Goal: Task Accomplishment & Management: Manage account settings

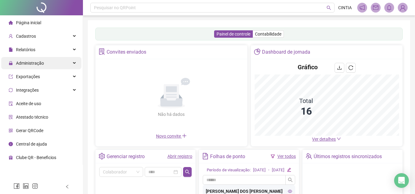
click at [75, 64] on div "Administração" at bounding box center [41, 63] width 80 height 12
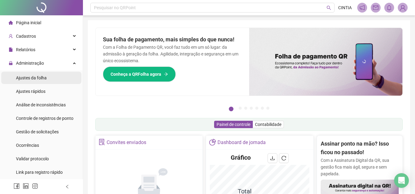
click at [41, 78] on span "Ajustes da folha" at bounding box center [31, 78] width 31 height 5
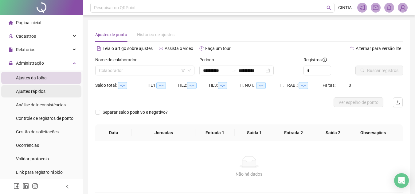
click at [45, 93] on li "Ajustes rápidos" at bounding box center [41, 91] width 80 height 12
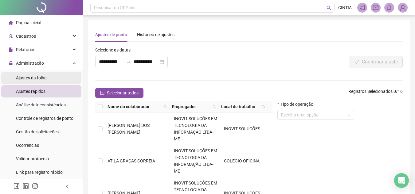
click at [54, 77] on li "Ajustes da folha" at bounding box center [41, 78] width 80 height 12
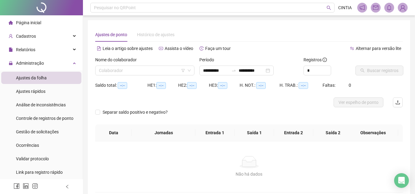
type input "**********"
click at [46, 91] on li "Ajustes rápidos" at bounding box center [41, 91] width 80 height 12
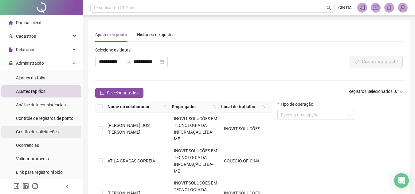
click at [38, 133] on span "Gestão de solicitações" at bounding box center [37, 132] width 43 height 5
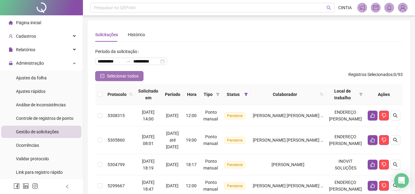
click at [122, 77] on span "Selecionar todos" at bounding box center [123, 76] width 32 height 7
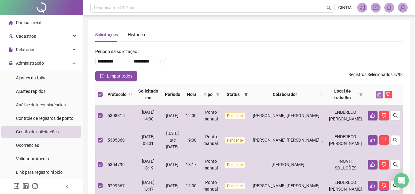
click at [380, 94] on icon "like" at bounding box center [379, 94] width 4 height 4
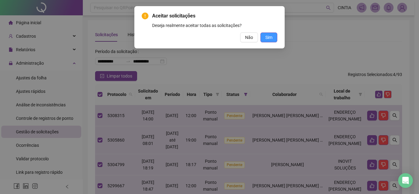
click at [270, 37] on span "Sim" at bounding box center [268, 37] width 7 height 7
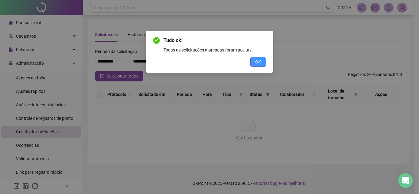
click at [256, 64] on span "OK" at bounding box center [258, 62] width 6 height 7
